Goal: Task Accomplishment & Management: Manage account settings

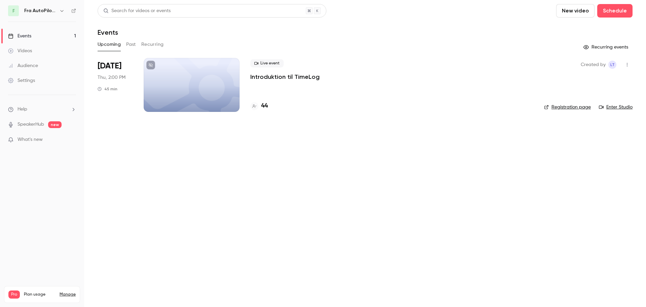
click at [38, 37] on link "Events 1" at bounding box center [42, 36] width 84 height 15
click at [131, 43] on button "Past" at bounding box center [131, 44] width 10 height 11
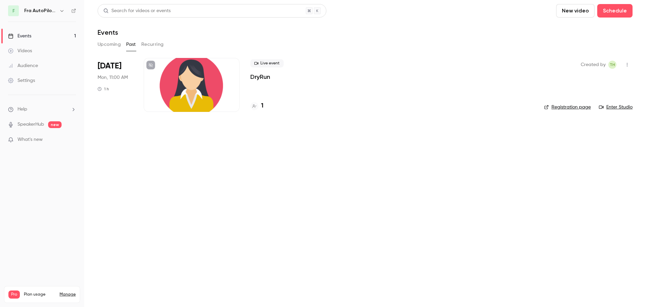
click at [290, 225] on main "Search for videos or events New video Schedule Events Upcoming Past Recurring […" at bounding box center [365, 153] width 562 height 307
click at [141, 158] on main "Search for videos or events New video Schedule Events Upcoming Past Recurring […" at bounding box center [365, 153] width 562 height 307
drag, startPoint x: 415, startPoint y: 173, endPoint x: 408, endPoint y: 173, distance: 7.1
click at [415, 173] on main "Search for videos or events New video Schedule Events Upcoming Past Recurring […" at bounding box center [365, 153] width 562 height 307
click at [327, 206] on main "Search for videos or events New video Schedule Events Upcoming Past Recurring […" at bounding box center [365, 153] width 562 height 307
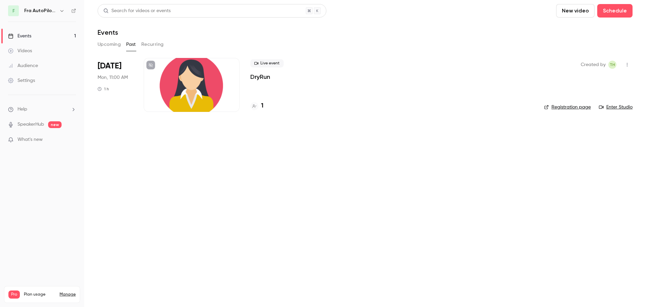
click at [415, 129] on main "Search for videos or events New video Schedule Events Upcoming Past Recurring […" at bounding box center [365, 153] width 562 height 307
click at [508, 221] on main "Search for videos or events New video Schedule Events Upcoming Past Recurring […" at bounding box center [365, 153] width 562 height 307
click at [160, 47] on button "Recurring" at bounding box center [152, 44] width 23 height 11
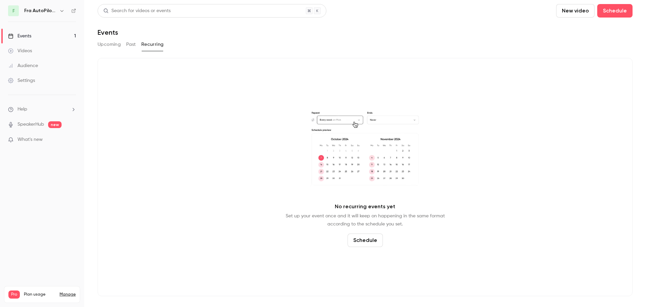
click at [134, 46] on button "Past" at bounding box center [131, 44] width 10 height 11
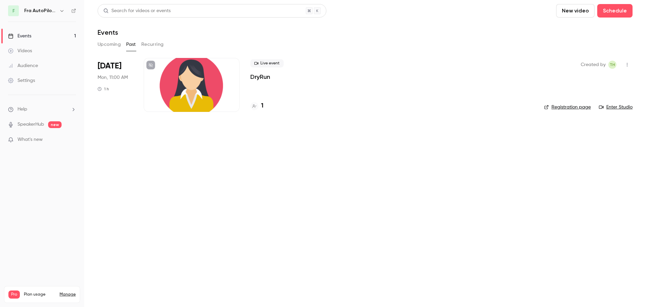
click at [110, 46] on button "Upcoming" at bounding box center [109, 44] width 23 height 11
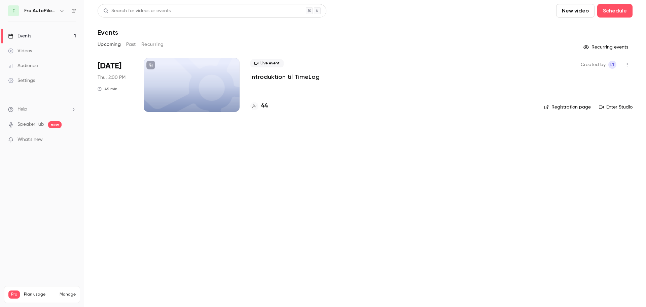
click at [133, 45] on button "Past" at bounding box center [131, 44] width 10 height 11
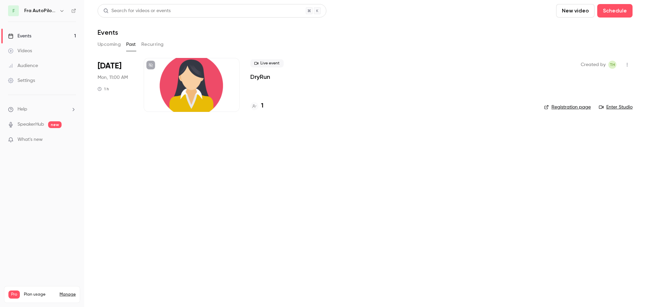
click at [198, 77] on div at bounding box center [192, 85] width 96 height 54
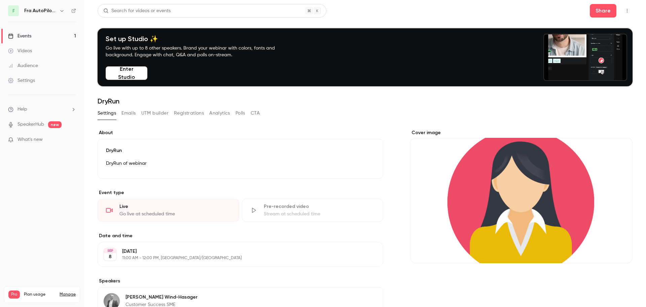
click at [36, 34] on link "Events 1" at bounding box center [42, 36] width 84 height 15
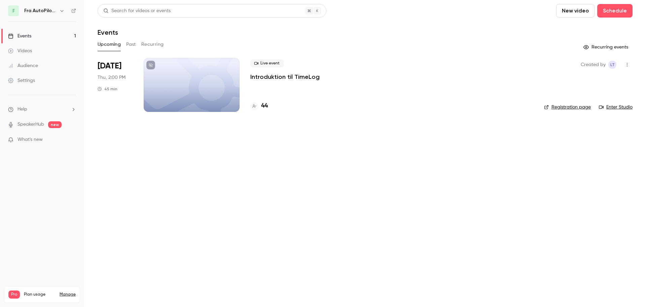
click at [364, 213] on main "Search for videos or events New video Schedule Events Upcoming Past Recurring R…" at bounding box center [365, 153] width 562 height 307
click at [38, 34] on link "Events 1" at bounding box center [42, 36] width 84 height 15
click at [60, 12] on icon "button" at bounding box center [61, 10] width 5 height 5
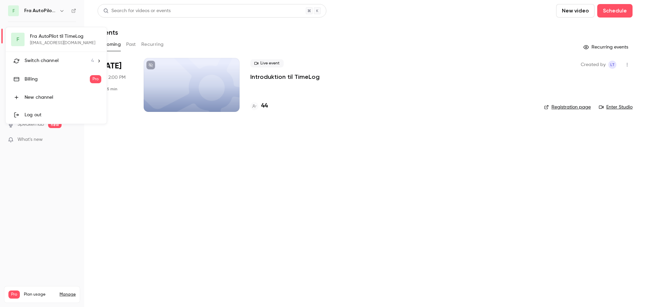
click at [133, 173] on div at bounding box center [323, 153] width 646 height 307
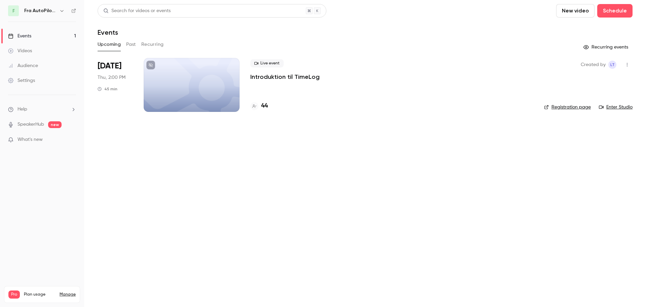
click at [131, 44] on button "Past" at bounding box center [131, 44] width 10 height 11
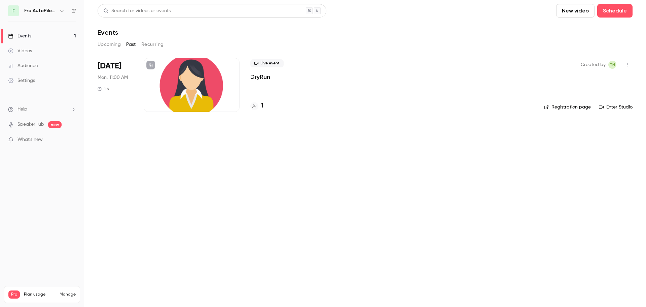
click at [101, 46] on button "Upcoming" at bounding box center [109, 44] width 23 height 11
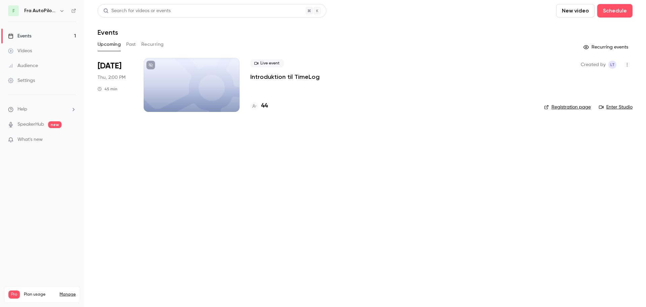
click at [130, 49] on button "Past" at bounding box center [131, 44] width 10 height 11
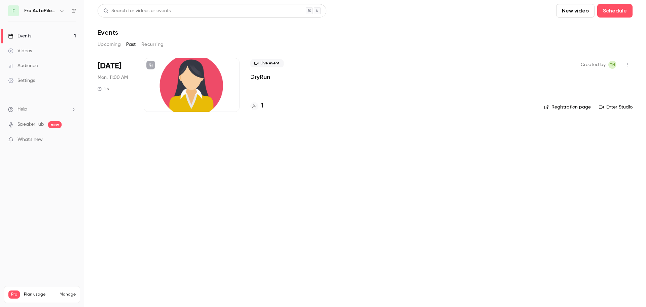
click at [198, 79] on div at bounding box center [192, 85] width 96 height 54
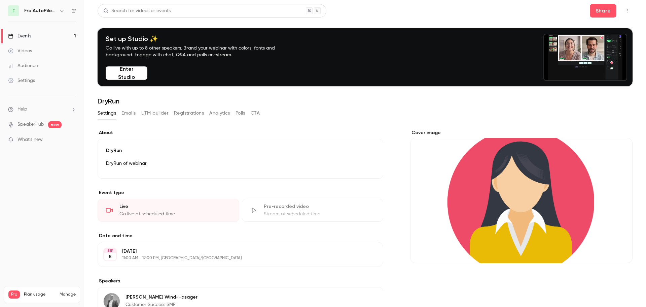
click at [138, 74] on button "Enter Studio" at bounding box center [127, 72] width 42 height 13
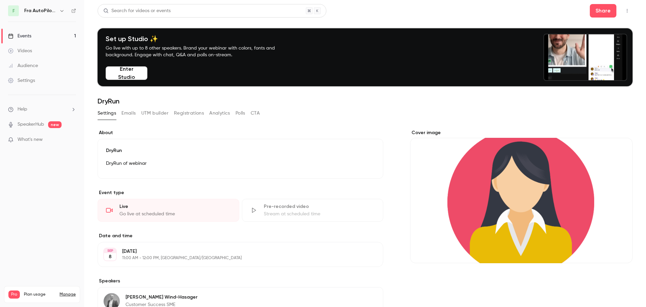
click at [119, 74] on button "Enter Studio" at bounding box center [127, 72] width 42 height 13
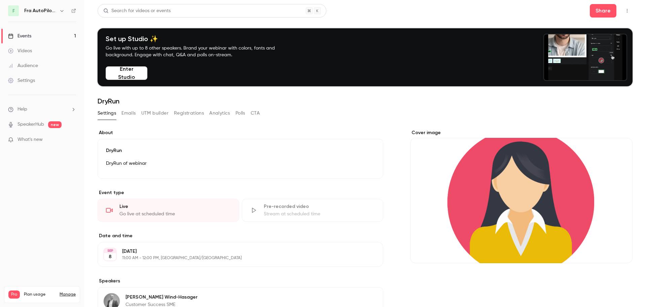
click at [28, 32] on link "Events 1" at bounding box center [42, 36] width 84 height 15
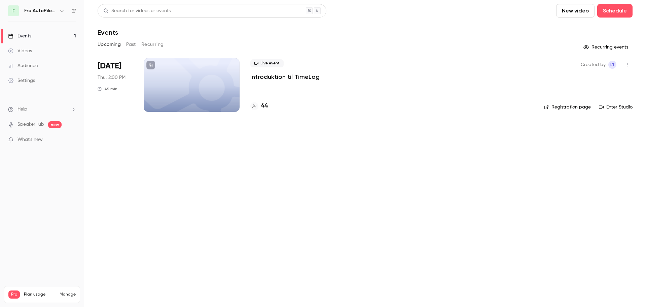
click at [216, 92] on div at bounding box center [192, 85] width 96 height 54
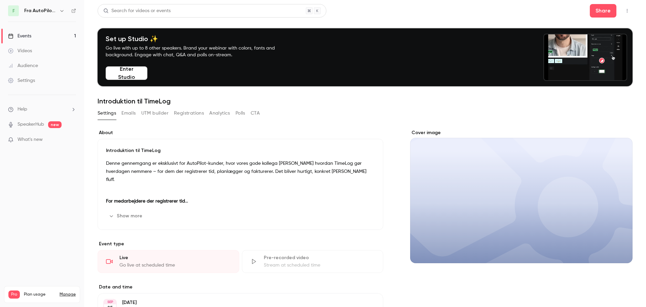
click at [26, 39] on link "Events 1" at bounding box center [42, 36] width 84 height 15
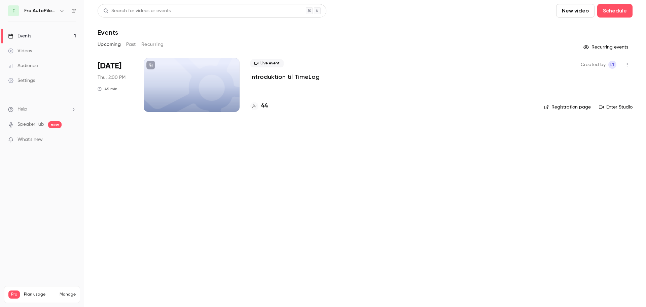
click at [292, 73] on p "Introduktion til TimeLog" at bounding box center [284, 77] width 69 height 8
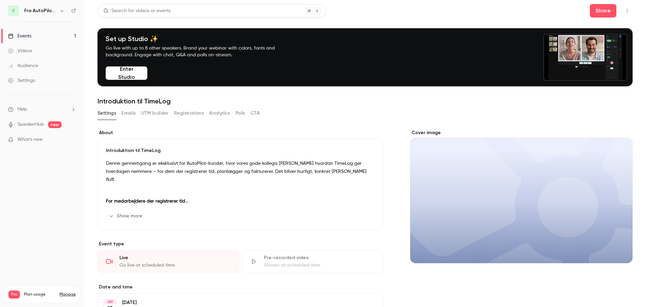
click at [138, 73] on button "Enter Studio" at bounding box center [127, 72] width 42 height 13
click at [123, 73] on button "Enter Studio" at bounding box center [127, 72] width 42 height 13
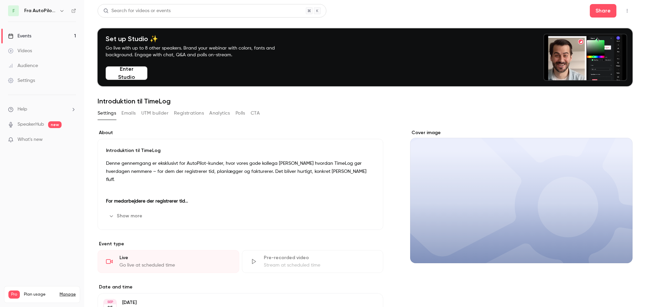
click at [30, 35] on div "Events" at bounding box center [19, 36] width 23 height 7
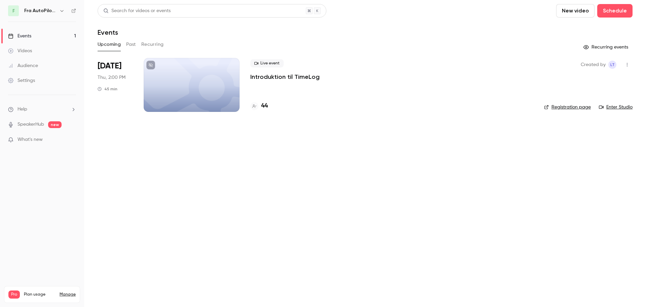
click at [129, 43] on button "Past" at bounding box center [131, 44] width 10 height 11
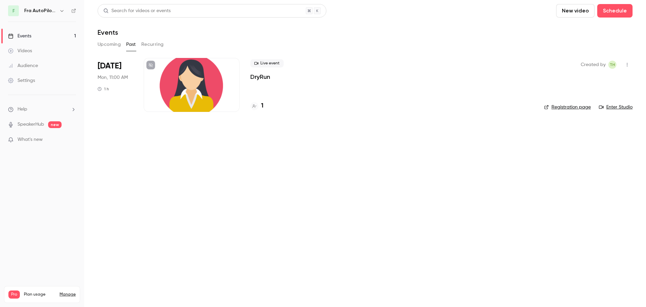
click at [192, 84] on div at bounding box center [192, 85] width 96 height 54
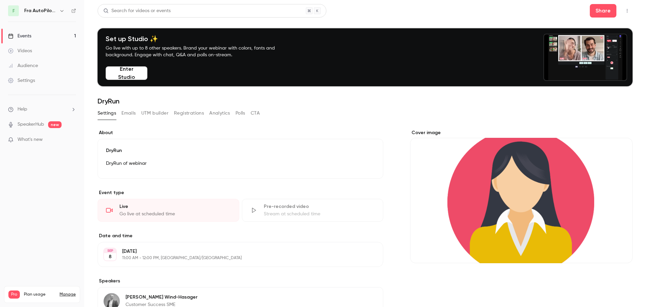
click at [126, 71] on button "Enter Studio" at bounding box center [127, 72] width 42 height 13
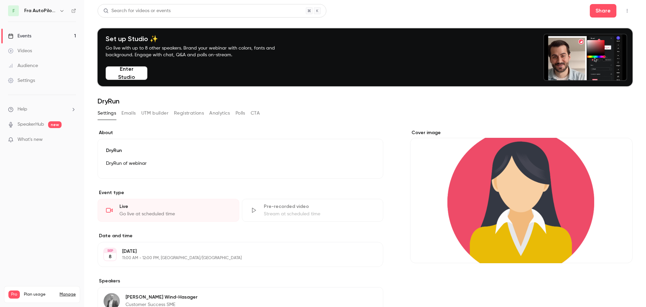
click at [39, 38] on link "Events 1" at bounding box center [42, 36] width 84 height 15
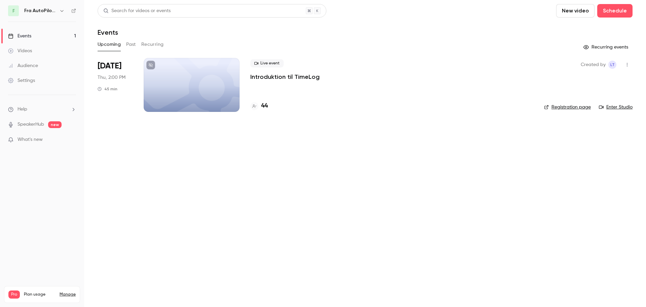
click at [191, 79] on div at bounding box center [192, 85] width 96 height 54
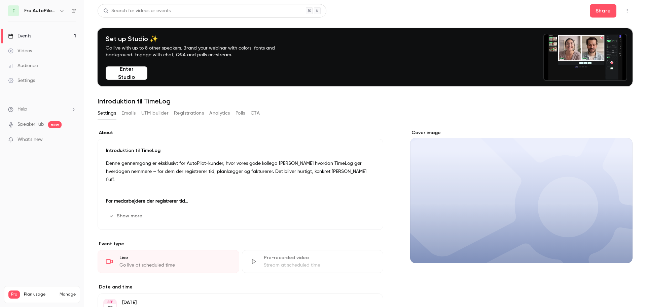
click at [131, 113] on button "Emails" at bounding box center [129, 113] width 14 height 11
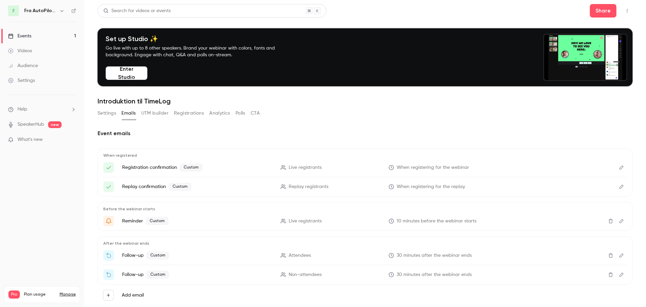
click at [151, 113] on button "UTM builder" at bounding box center [154, 113] width 27 height 11
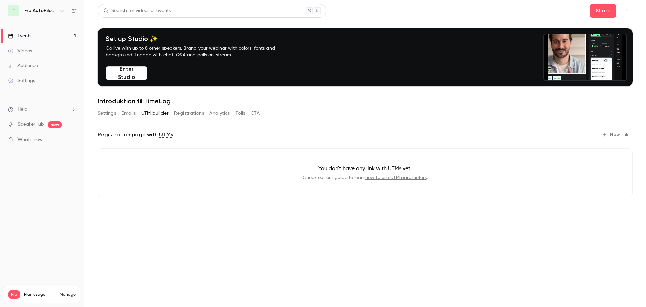
click at [192, 112] on button "Registrations" at bounding box center [189, 113] width 30 height 11
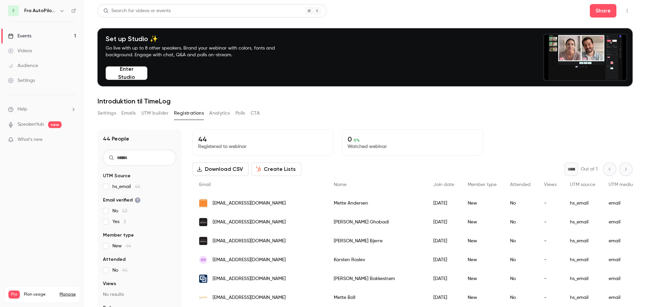
click at [224, 113] on button "Analytics" at bounding box center [219, 113] width 21 height 11
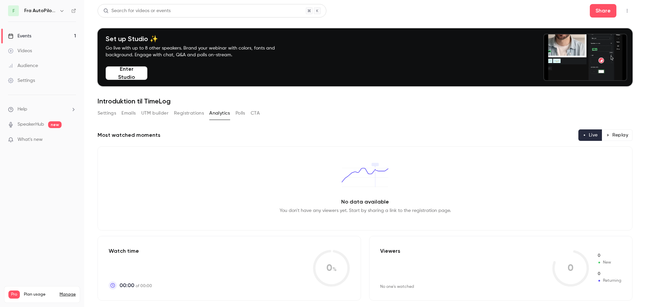
click at [247, 114] on div "Settings Emails UTM builder Registrations Analytics Polls CTA" at bounding box center [179, 113] width 162 height 11
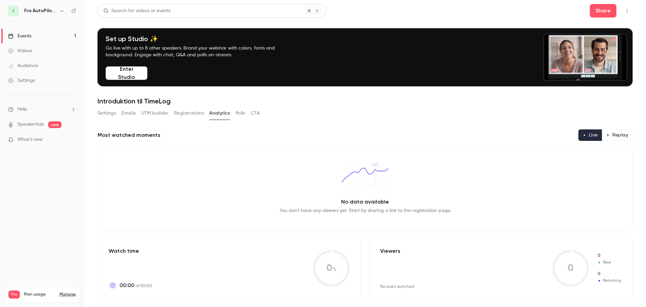
click at [240, 113] on button "Polls" at bounding box center [241, 113] width 10 height 11
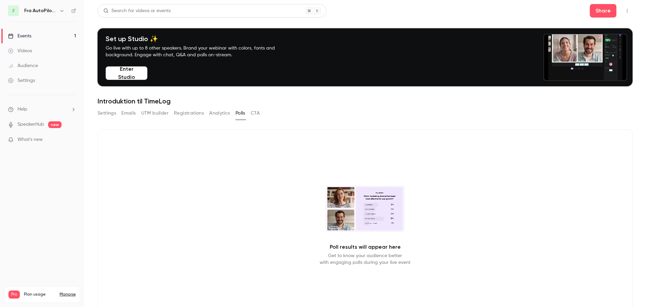
click at [256, 114] on button "CTA" at bounding box center [255, 113] width 9 height 11
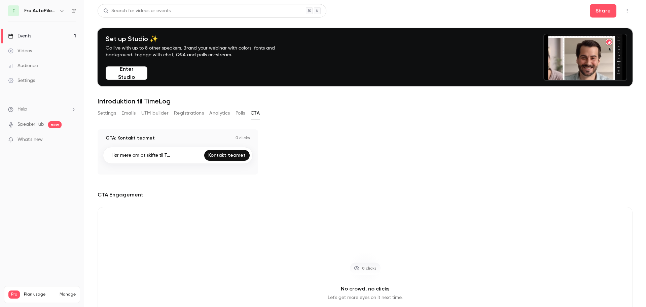
click at [243, 113] on button "Polls" at bounding box center [241, 113] width 10 height 11
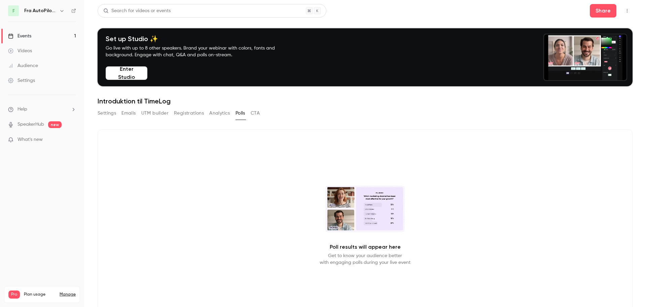
drag, startPoint x: 221, startPoint y: 113, endPoint x: 210, endPoint y: 113, distance: 10.8
click at [222, 113] on button "Analytics" at bounding box center [219, 113] width 21 height 11
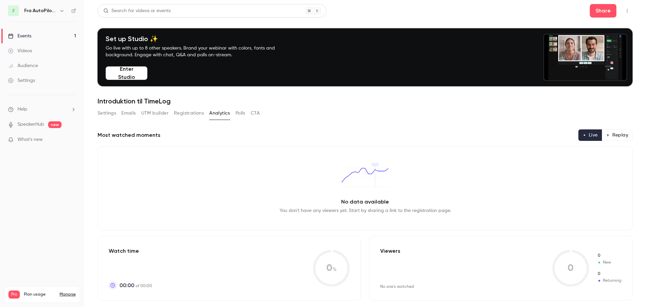
drag, startPoint x: 193, startPoint y: 113, endPoint x: 170, endPoint y: 113, distance: 22.9
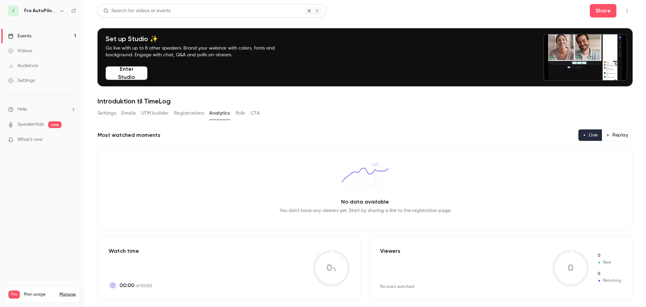
click at [194, 113] on button "Registrations" at bounding box center [189, 113] width 30 height 11
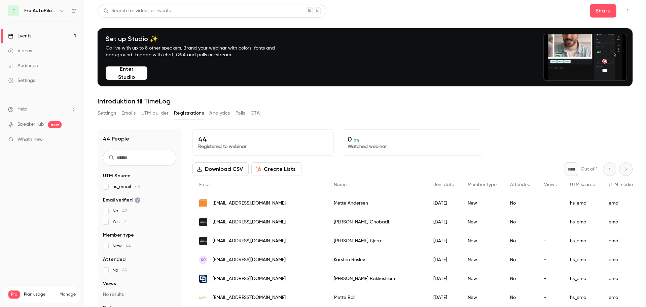
click at [161, 113] on button "UTM builder" at bounding box center [154, 113] width 27 height 11
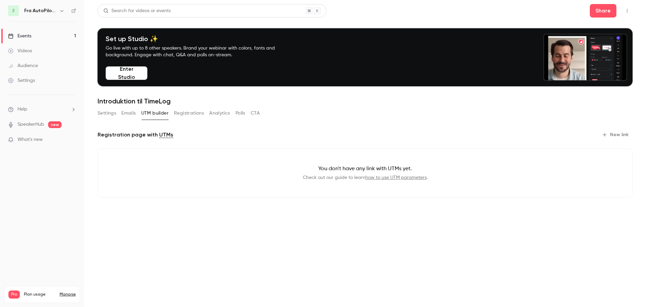
click at [132, 112] on button "Emails" at bounding box center [129, 113] width 14 height 11
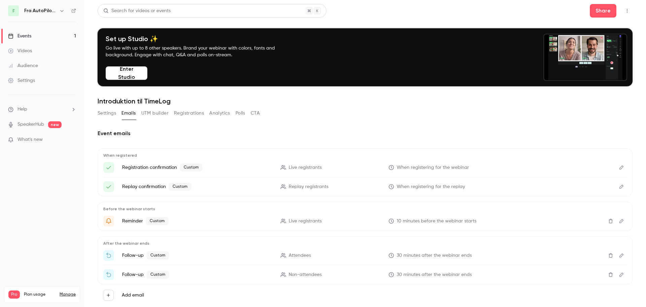
click at [110, 111] on button "Settings" at bounding box center [107, 113] width 19 height 11
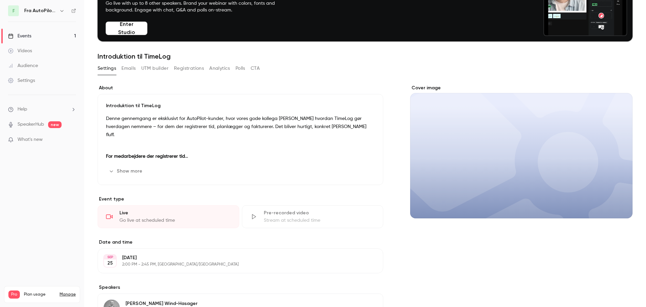
scroll to position [67, 0]
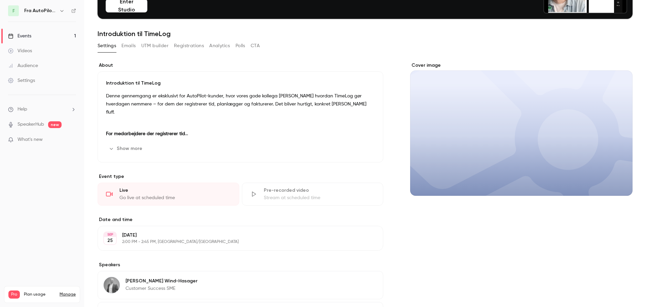
click at [114, 151] on icon "button" at bounding box center [111, 148] width 5 height 5
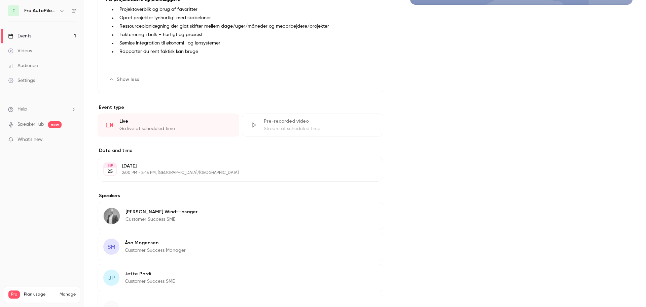
scroll to position [307, 0]
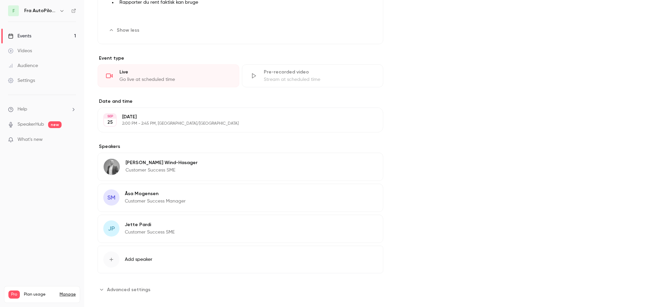
click at [130, 286] on span "Advanced settings" at bounding box center [128, 289] width 43 height 7
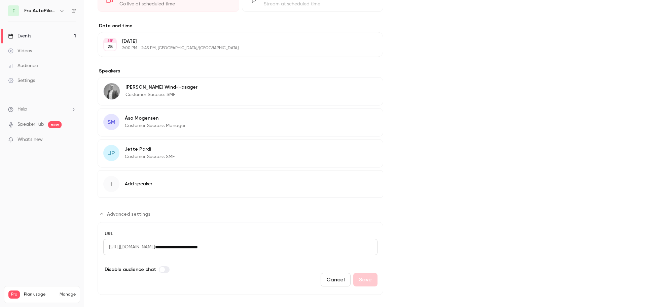
scroll to position [372, 0]
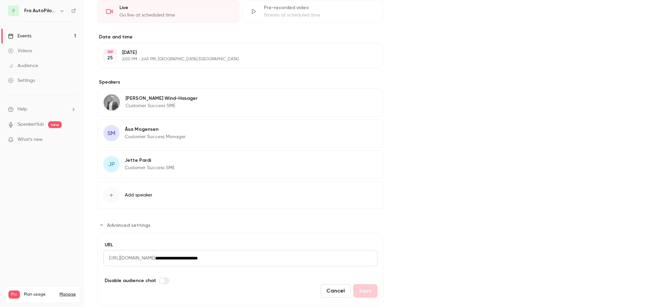
click at [48, 136] on p "What's new" at bounding box center [36, 139] width 57 height 7
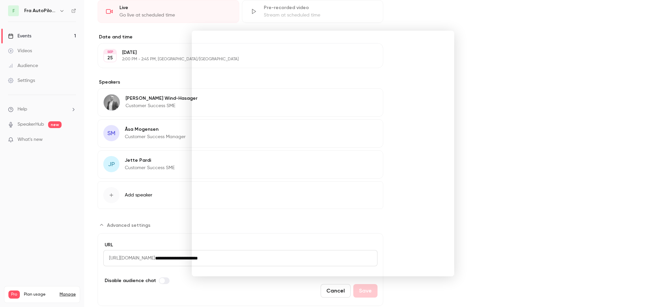
click at [528, 76] on div at bounding box center [323, 153] width 646 height 307
